Goal: Task Accomplishment & Management: Use online tool/utility

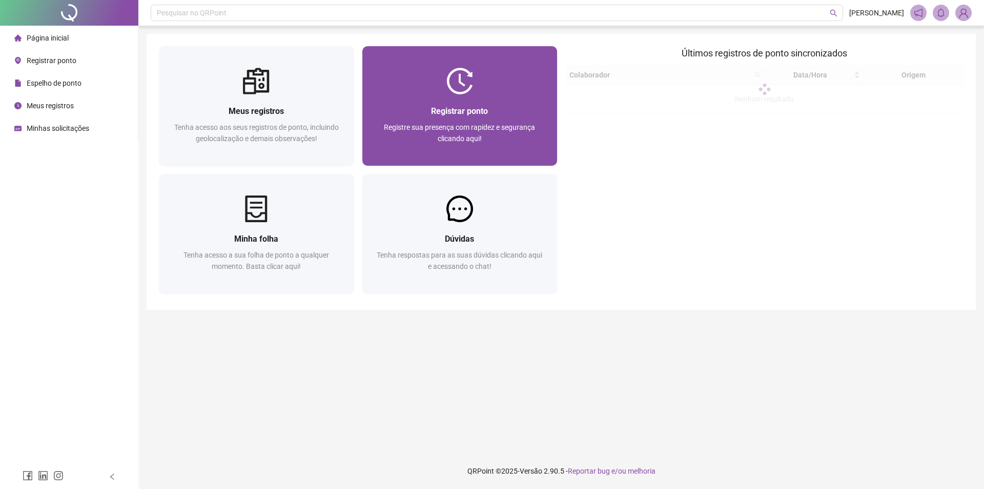
click at [459, 107] on span "Registrar ponto" at bounding box center [459, 111] width 57 height 10
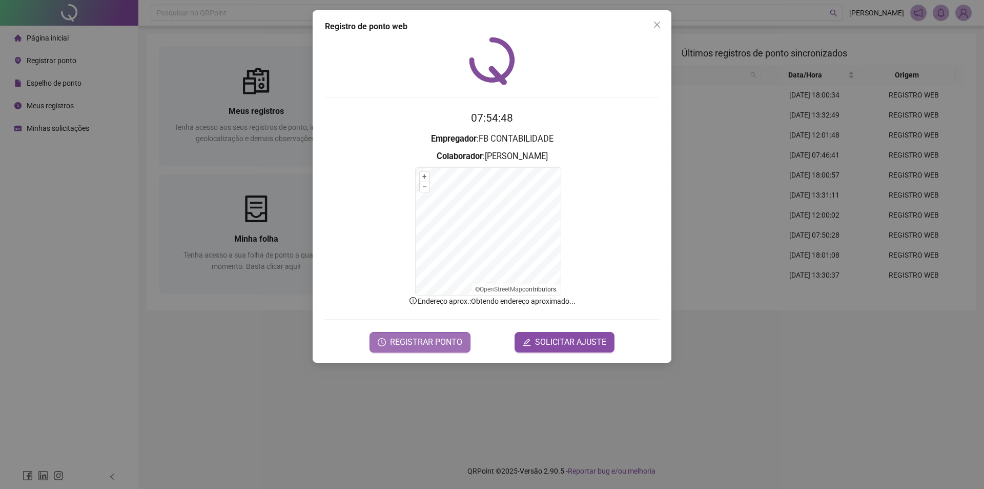
click at [403, 337] on span "REGISTRAR PONTO" at bounding box center [426, 342] width 72 height 12
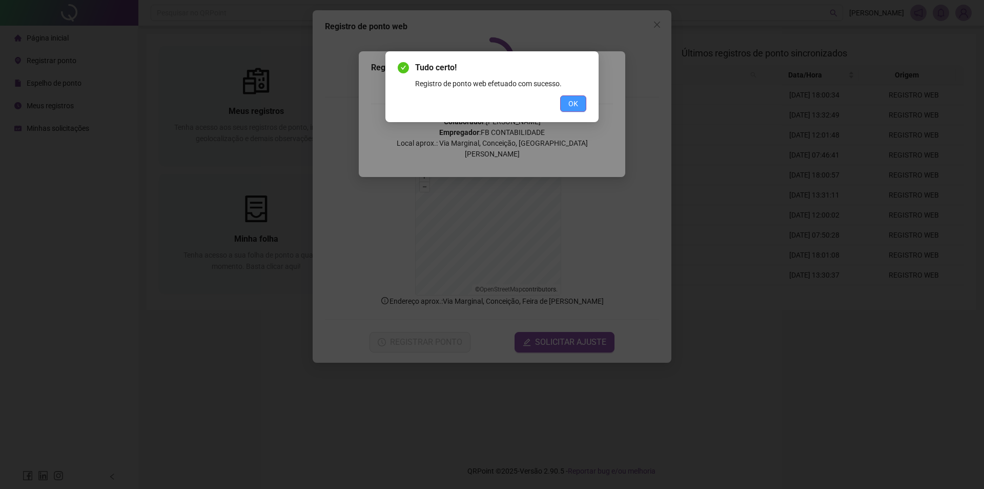
click at [567, 106] on button "OK" at bounding box center [573, 103] width 26 height 16
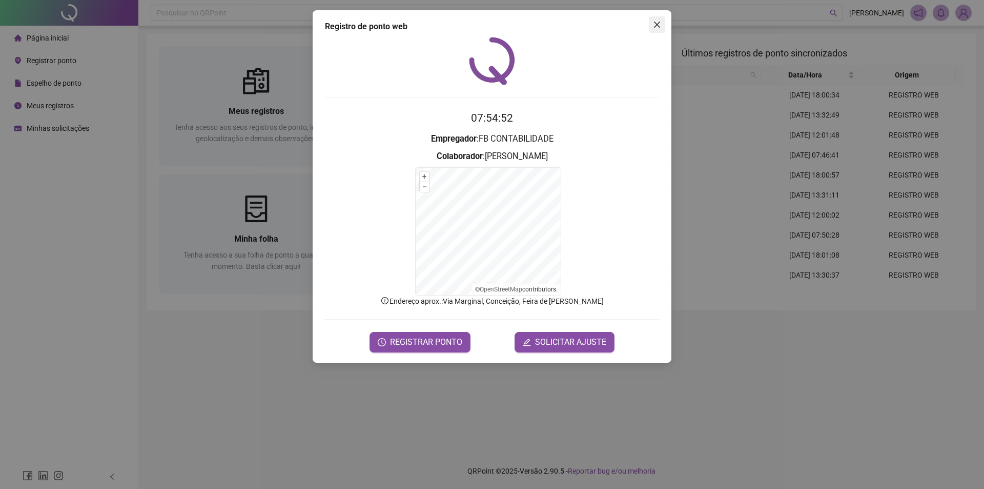
click at [655, 23] on icon "close" at bounding box center [657, 25] width 6 height 6
